Goal: Transaction & Acquisition: Purchase product/service

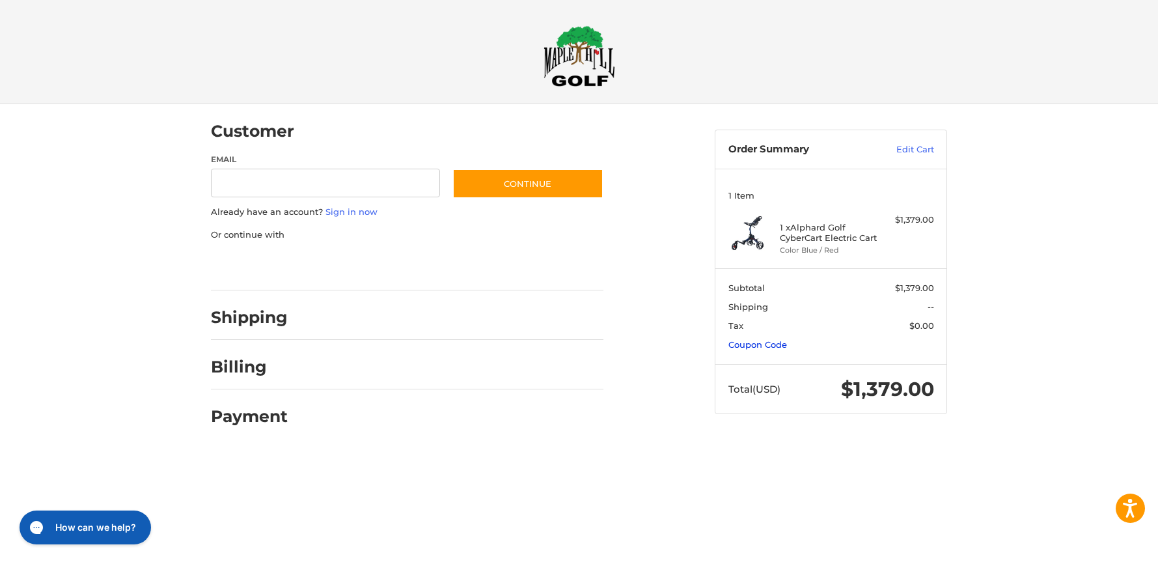
click at [738, 347] on link "Coupon Code" at bounding box center [758, 344] width 59 height 10
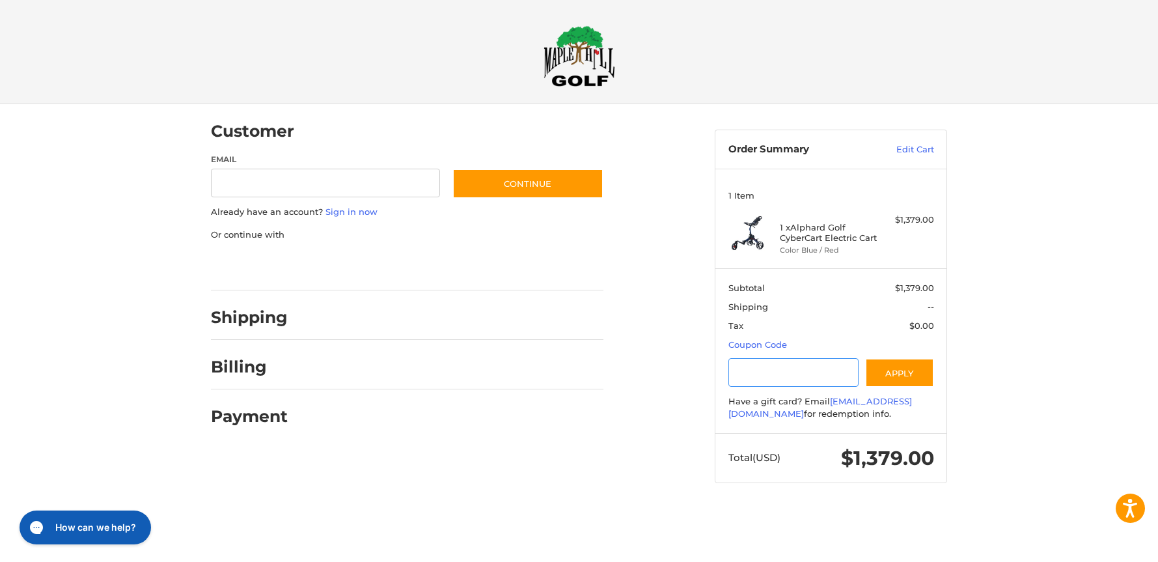
paste input "*********"
type input "*********"
click at [893, 372] on button "Apply" at bounding box center [899, 372] width 69 height 29
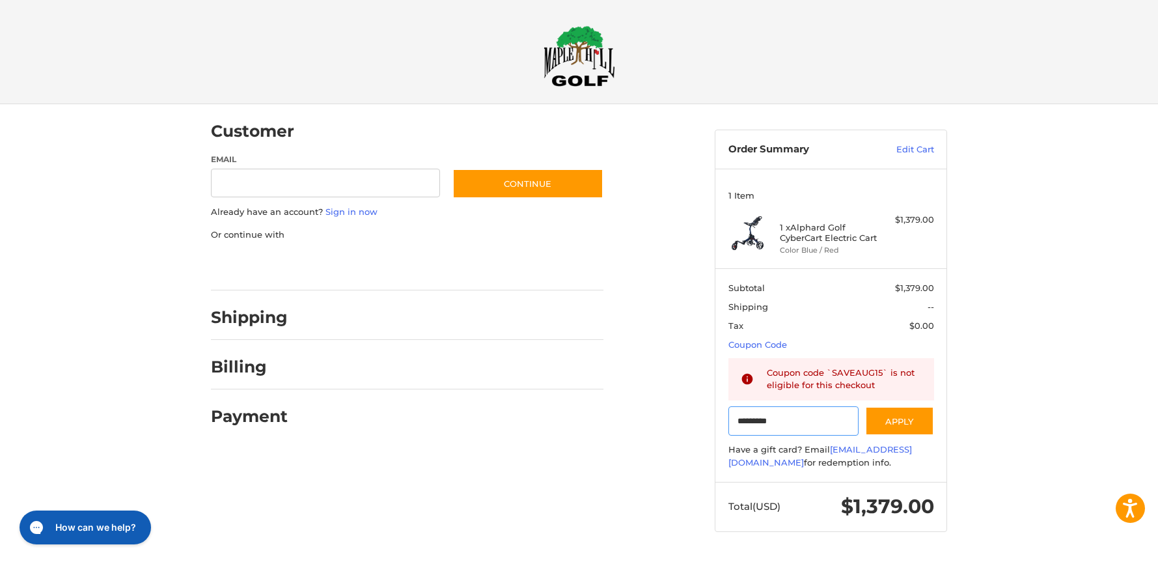
drag, startPoint x: 776, startPoint y: 419, endPoint x: 706, endPoint y: 423, distance: 69.7
click at [706, 423] on aside "Order Summary Edit Cart 1 Item 1 x Alphard Golf CyberCart Electric Cart Color B…" at bounding box center [831, 324] width 252 height 440
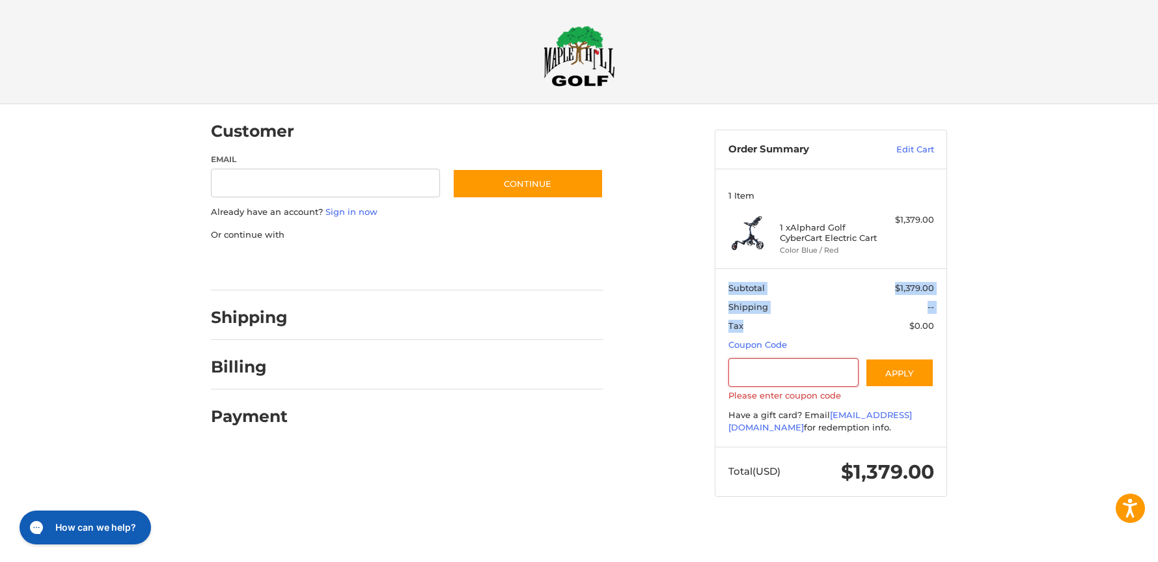
drag, startPoint x: 744, startPoint y: 324, endPoint x: 729, endPoint y: 285, distance: 42.4
click at [729, 285] on section "Subtotal $1,379.00 Shipping -- Tax $0.00 Coupon Code Gift Certificate or Coupon…" at bounding box center [831, 357] width 231 height 178
click at [893, 318] on section "Subtotal $1,379.00 Shipping -- Tax $0.00 Coupon Code Gift Certificate or Coupon…" at bounding box center [831, 357] width 231 height 178
drag, startPoint x: 934, startPoint y: 326, endPoint x: 717, endPoint y: 317, distance: 217.6
click at [727, 285] on section "Subtotal $1,379.00 Shipping -- Tax $0.00 Coupon Code Gift Certificate or Coupon…" at bounding box center [831, 357] width 231 height 178
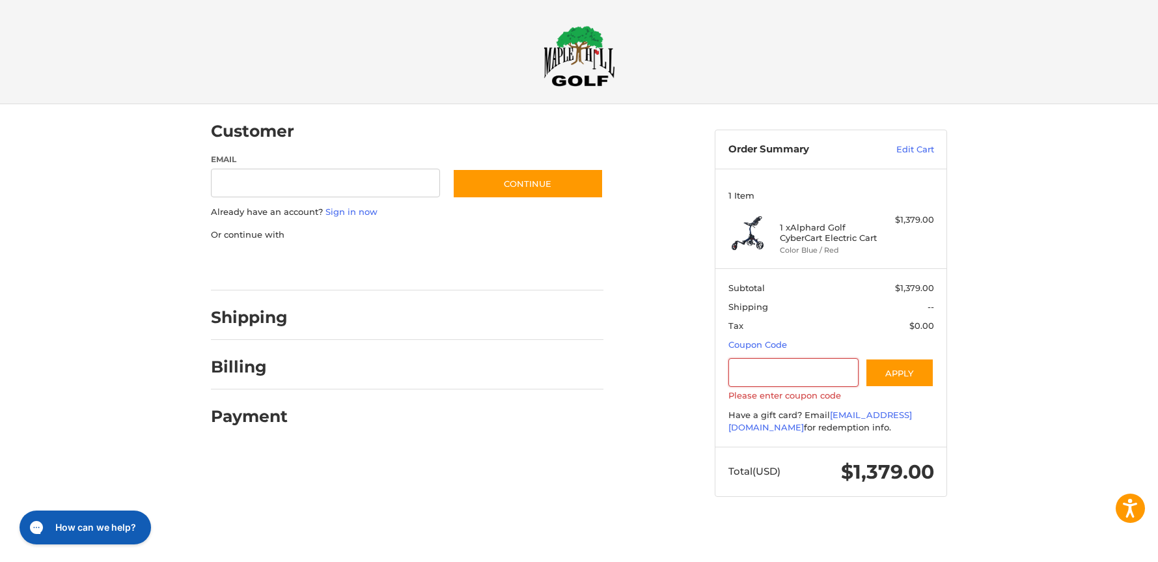
click at [1099, 286] on div "Customer Guest Customer Email Subscribe to our newsletter. Continue Already hav…" at bounding box center [579, 313] width 1158 height 418
